Goal: Task Accomplishment & Management: Use online tool/utility

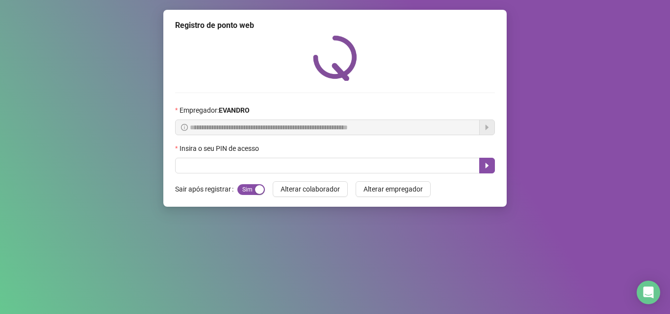
click at [247, 157] on div "Insira o seu PIN de acesso" at bounding box center [335, 150] width 320 height 15
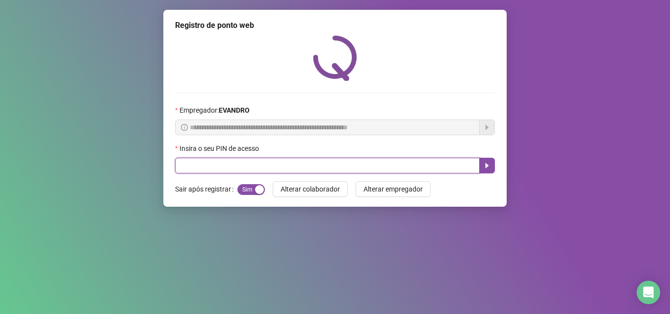
click at [246, 166] on input "text" at bounding box center [327, 166] width 304 height 16
type input "*****"
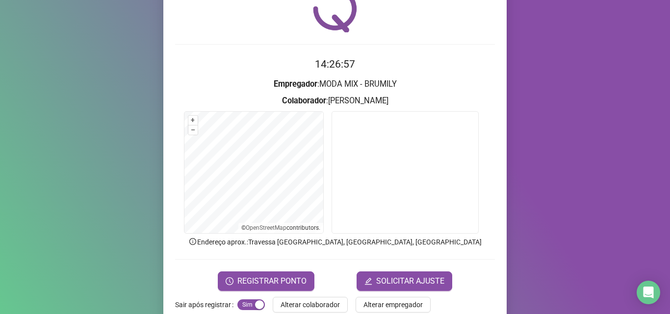
scroll to position [69, 0]
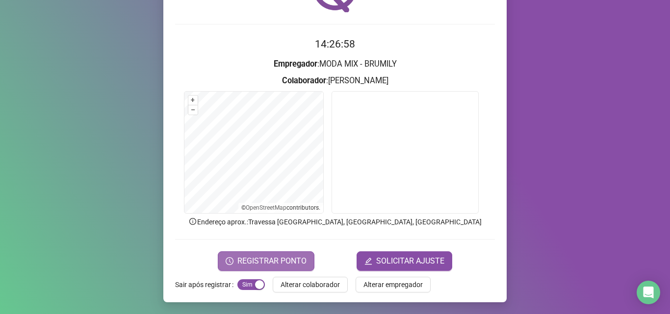
click at [266, 262] on span "REGISTRAR PONTO" at bounding box center [271, 261] width 69 height 12
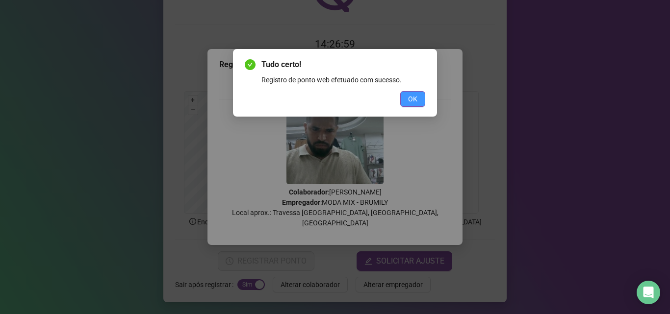
click at [411, 96] on span "OK" at bounding box center [412, 99] width 9 height 11
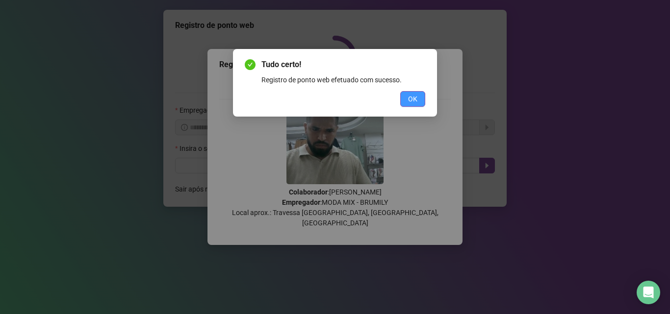
scroll to position [0, 0]
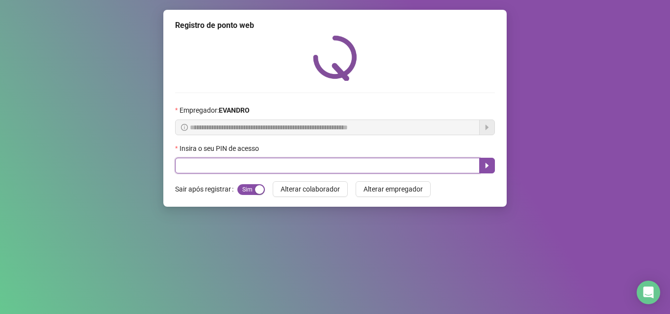
click at [315, 164] on input "text" at bounding box center [327, 166] width 304 height 16
type input "*****"
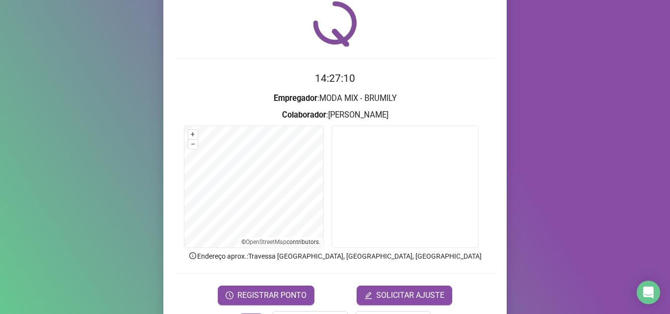
scroll to position [69, 0]
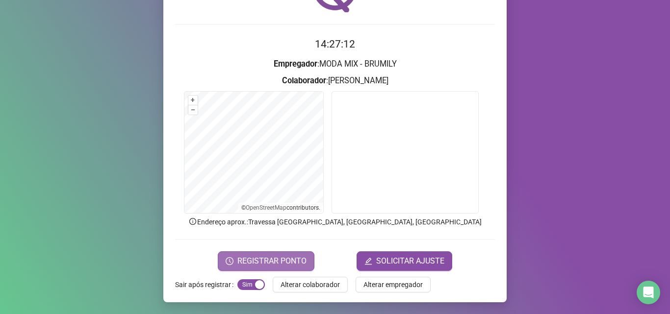
click at [292, 261] on span "REGISTRAR PONTO" at bounding box center [271, 261] width 69 height 12
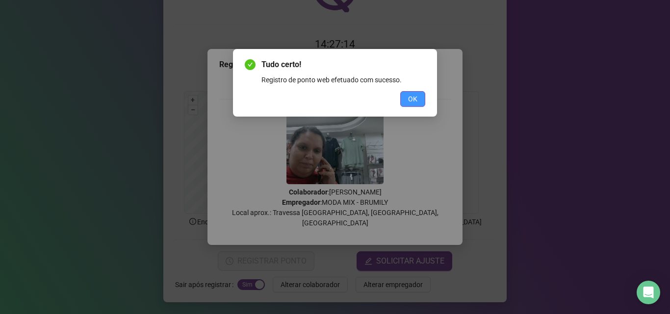
click at [409, 96] on span "OK" at bounding box center [412, 99] width 9 height 11
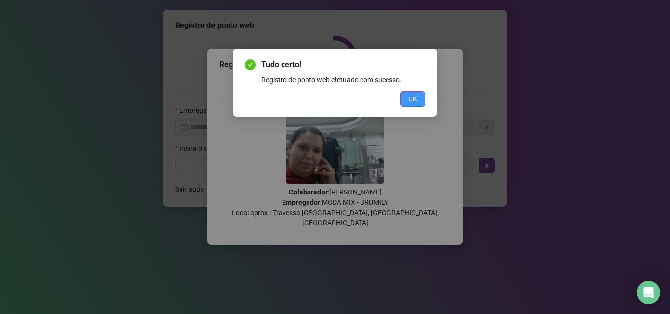
scroll to position [0, 0]
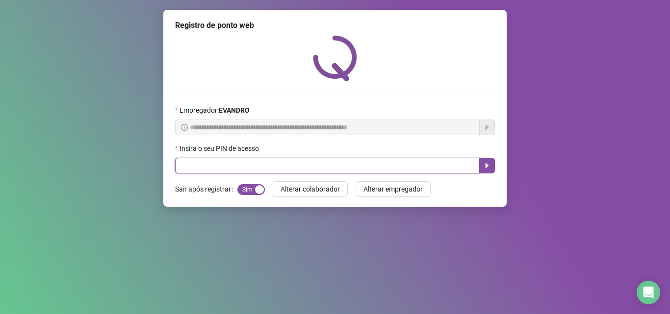
click at [299, 164] on input "text" at bounding box center [327, 166] width 304 height 16
type input "*****"
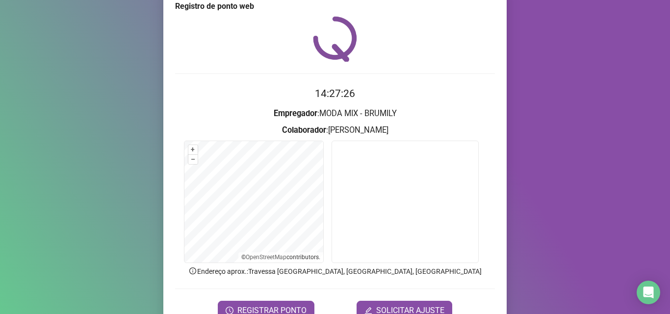
scroll to position [69, 0]
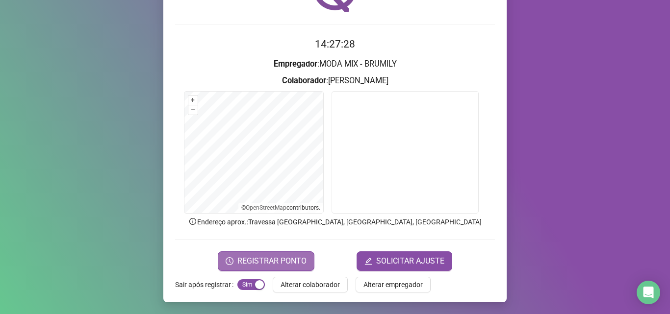
click at [287, 261] on span "REGISTRAR PONTO" at bounding box center [271, 261] width 69 height 12
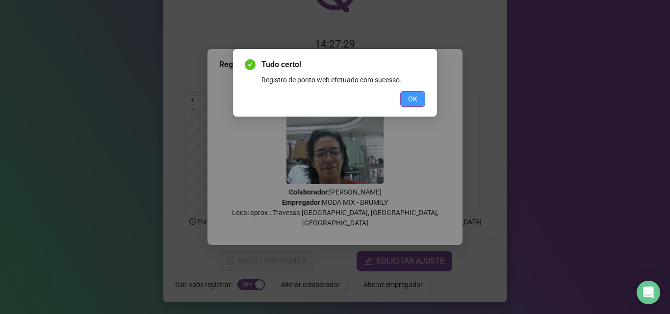
click at [414, 94] on span "OK" at bounding box center [412, 99] width 9 height 11
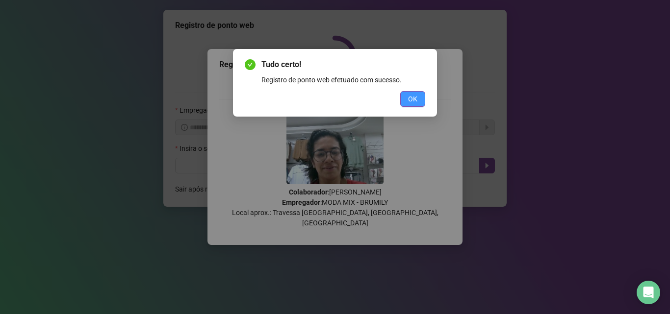
scroll to position [0, 0]
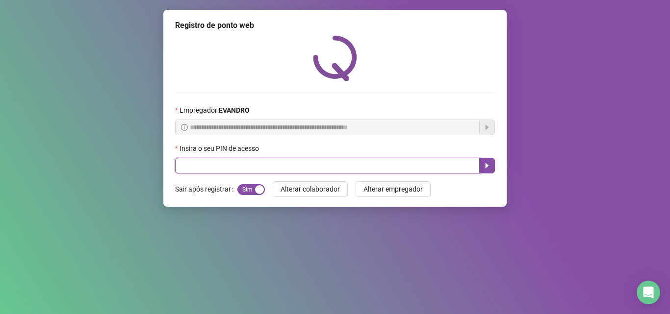
click at [449, 165] on input "text" at bounding box center [327, 166] width 304 height 16
type input "*****"
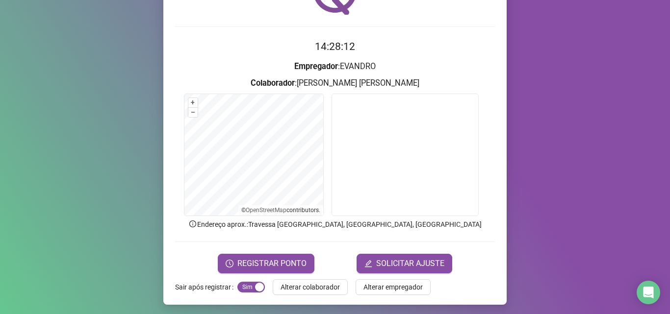
scroll to position [69, 0]
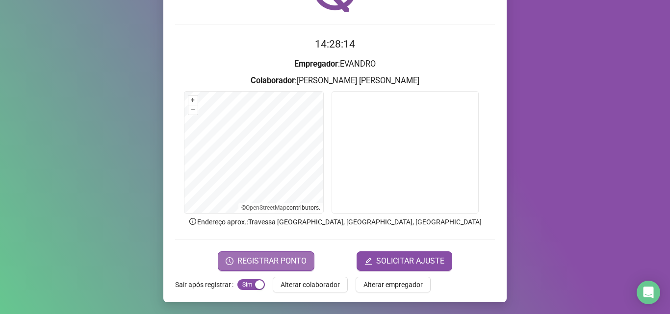
click at [235, 255] on button "REGISTRAR PONTO" at bounding box center [266, 261] width 97 height 20
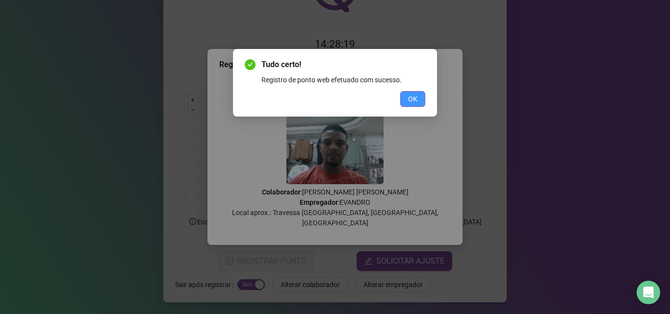
click at [406, 97] on button "OK" at bounding box center [412, 99] width 25 height 16
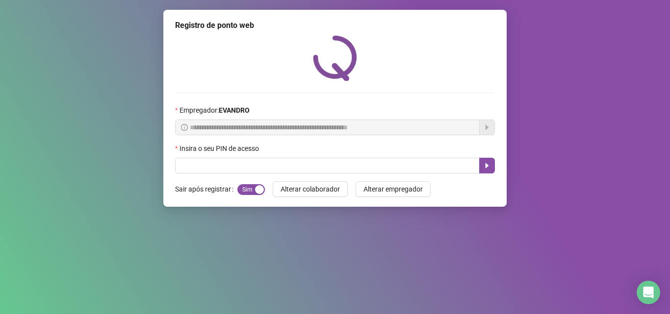
scroll to position [0, 0]
